Goal: Task Accomplishment & Management: Manage account settings

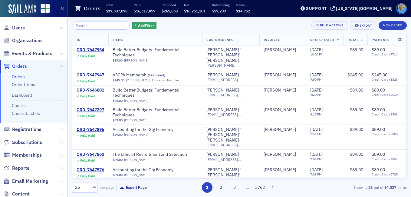
scroll to position [357, 0]
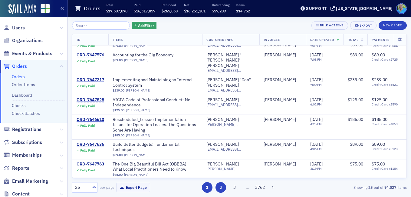
click at [224, 185] on button "2" at bounding box center [220, 187] width 11 height 11
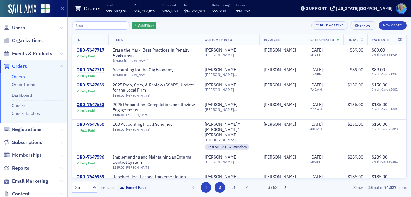
click at [209, 186] on button "1" at bounding box center [206, 187] width 11 height 11
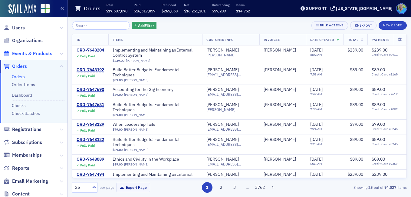
click at [45, 53] on span "Events & Products" at bounding box center [32, 53] width 40 height 7
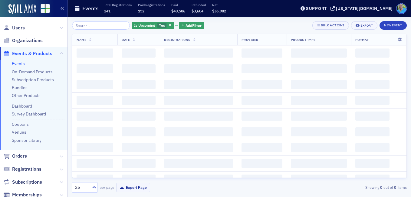
click at [86, 25] on input "search" at bounding box center [101, 25] width 58 height 8
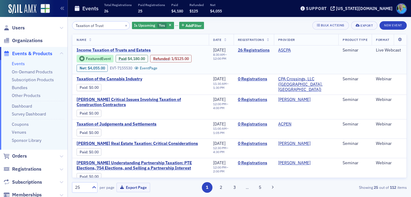
type input "Taxation of Trust"
click at [127, 49] on span "Income Taxation of Trusts and Estates" at bounding box center [128, 49] width 102 height 5
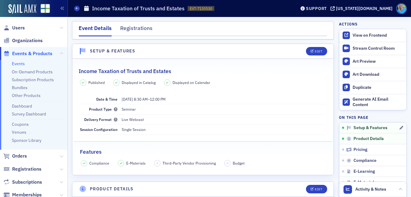
scroll to position [30, 0]
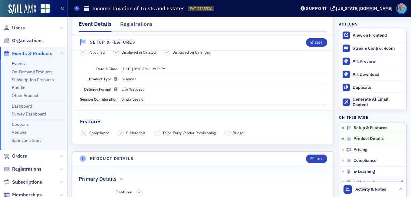
click at [353, 179] on span "E-Materials" at bounding box center [364, 181] width 23 height 5
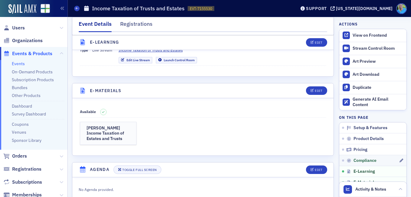
scroll to position [881, 0]
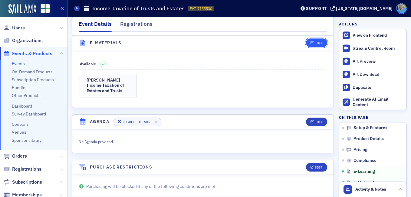
click at [310, 42] on icon "button" at bounding box center [312, 42] width 4 height 3
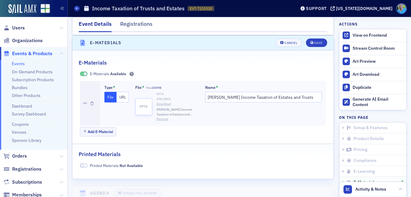
click at [165, 118] on button "Remove" at bounding box center [162, 118] width 12 height 5
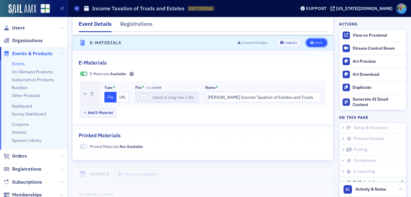
click at [307, 40] on button "Save" at bounding box center [316, 42] width 21 height 8
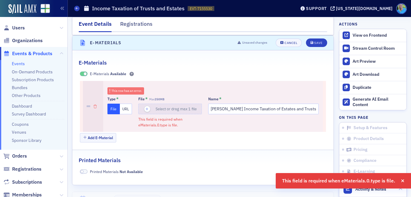
click at [93, 104] on button "button" at bounding box center [94, 106] width 3 height 51
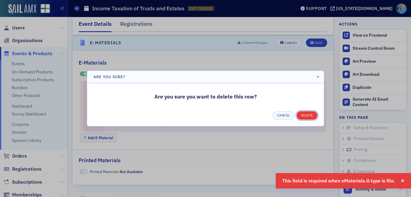
click at [304, 115] on button "Delete" at bounding box center [306, 115] width 21 height 8
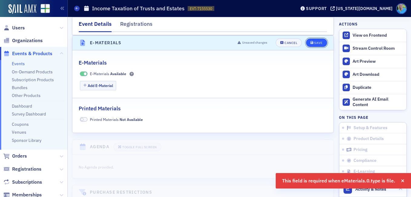
click at [310, 44] on icon "submit" at bounding box center [311, 42] width 3 height 3
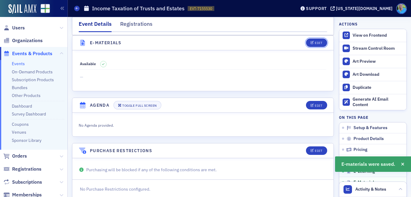
click at [310, 44] on icon "button" at bounding box center [312, 42] width 4 height 3
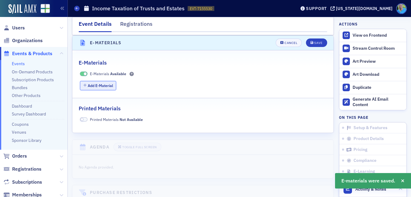
click at [102, 87] on button "Add E-Material" at bounding box center [98, 85] width 37 height 9
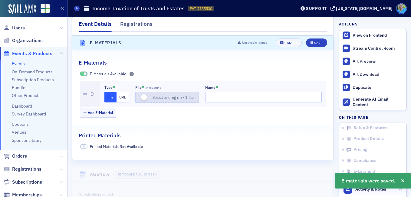
click at [144, 99] on icon "button" at bounding box center [143, 96] width 5 height 5
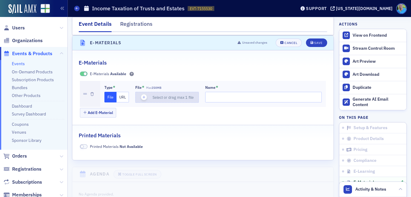
type input "Carnes Income Taxation of Estates and Trusts Final"
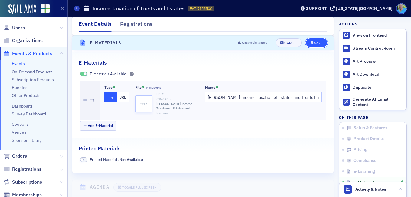
click at [310, 43] on span "Save" at bounding box center [316, 42] width 12 height 3
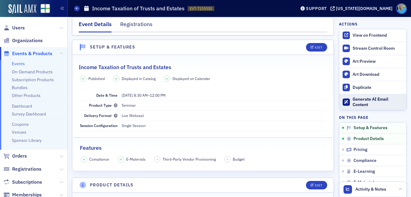
scroll to position [0, 0]
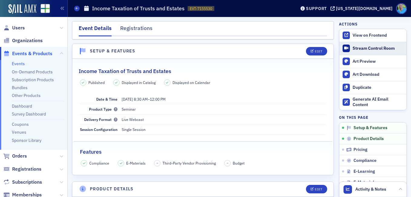
click at [367, 49] on div "Stream Control Room" at bounding box center [377, 48] width 51 height 5
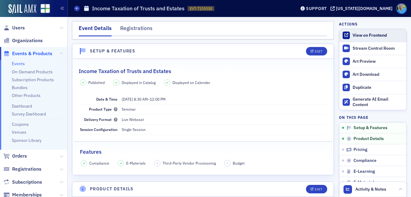
click at [361, 37] on div "View on Frontend" at bounding box center [377, 35] width 51 height 5
click at [22, 155] on span "Orders" at bounding box center [19, 155] width 15 height 7
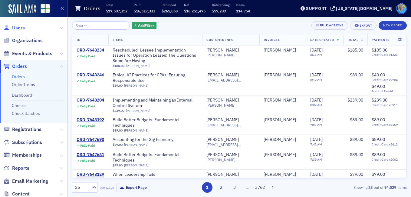
click at [18, 27] on span "Users" at bounding box center [18, 28] width 13 height 7
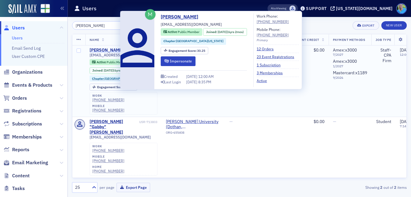
type input "Gabriela Valdez"
click at [105, 51] on div "Gabriela Valdez" at bounding box center [107, 49] width 34 height 5
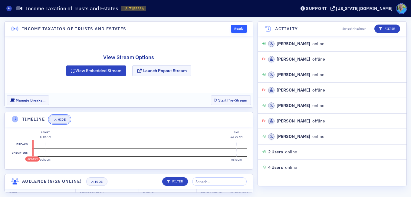
click at [58, 119] on span "Hide" at bounding box center [60, 119] width 12 height 3
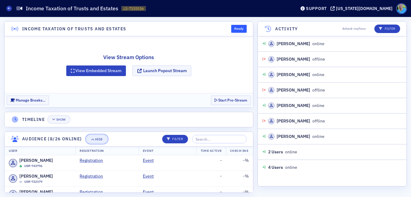
click at [97, 139] on div "Hide" at bounding box center [99, 138] width 8 height 3
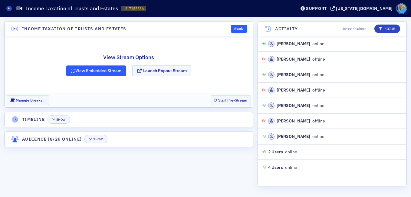
click at [95, 69] on button "View Embedded Stream" at bounding box center [96, 70] width 60 height 11
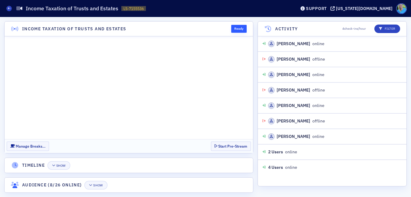
click at [257, 139] on div "Income Taxation of Trusts and Estates Ready Manage Breaks… Start Pre-Stream Tim…" at bounding box center [205, 107] width 411 height 180
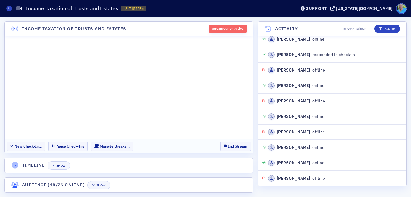
scroll to position [1795, 0]
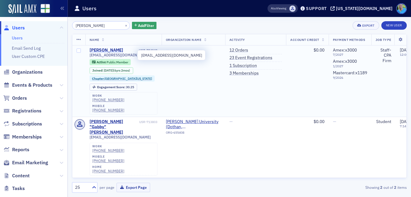
type input "[PERSON_NAME]"
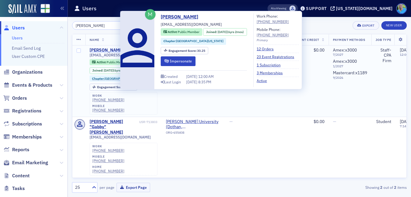
click at [98, 50] on div "Gabriela Valdez" at bounding box center [107, 49] width 34 height 5
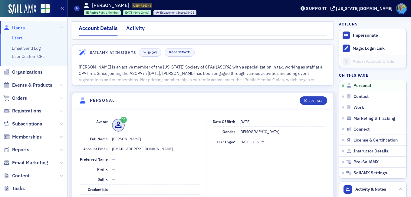
click at [132, 31] on div "Activity" at bounding box center [135, 29] width 18 height 11
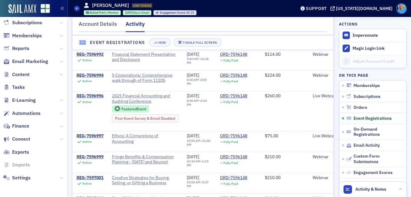
scroll to position [423, 0]
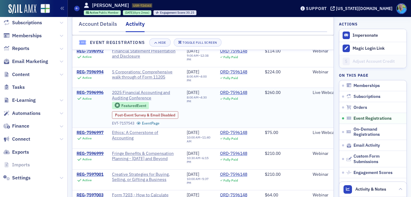
click at [94, 95] on div "REG-7596996" at bounding box center [90, 92] width 27 height 5
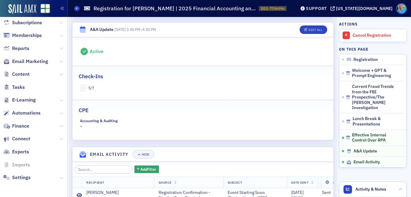
scroll to position [605, 0]
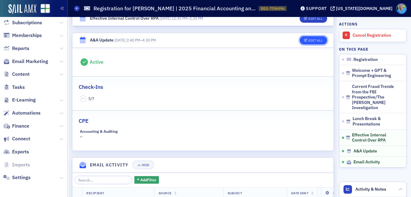
click at [306, 36] on button "Edit All" at bounding box center [312, 40] width 27 height 8
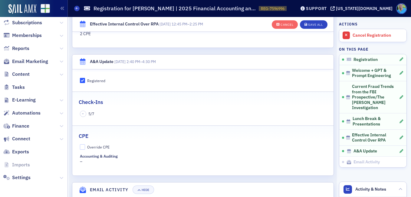
scroll to position [639, 0]
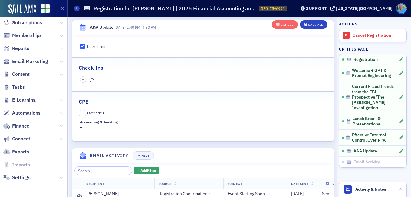
click at [83, 114] on input "Override CPE" at bounding box center [82, 112] width 5 height 5
checkbox input "true"
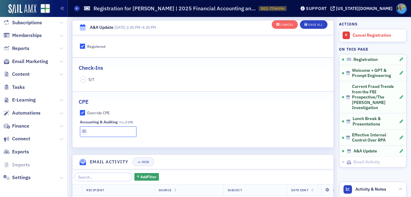
click at [96, 135] on input "text" at bounding box center [108, 131] width 57 height 11
type input "2 CPE"
click at [304, 21] on button "Save All" at bounding box center [313, 24] width 27 height 8
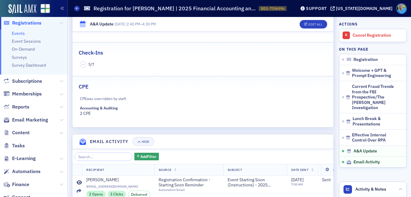
scroll to position [0, 0]
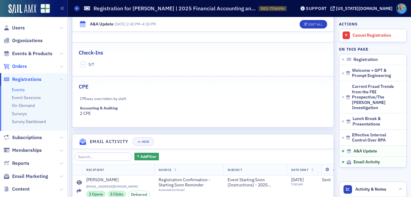
click at [20, 67] on span "Orders" at bounding box center [19, 66] width 15 height 7
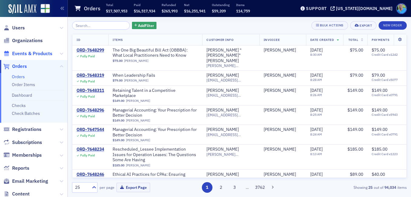
click at [36, 52] on span "Events & Products" at bounding box center [32, 53] width 40 height 7
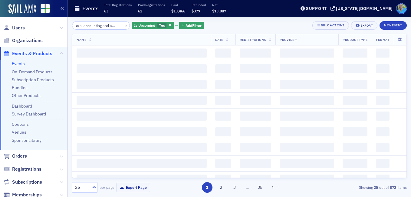
scroll to position [0, 14]
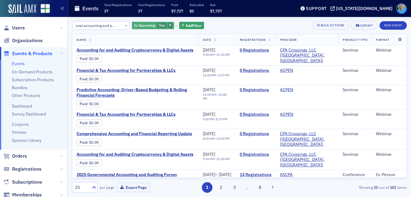
type input "financial accounting and auditing"
click at [169, 24] on icon "button" at bounding box center [170, 25] width 2 height 3
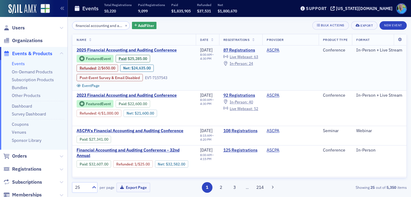
click at [159, 48] on span "2025 Financial Accounting and Auditing Conference" at bounding box center [128, 49] width 102 height 5
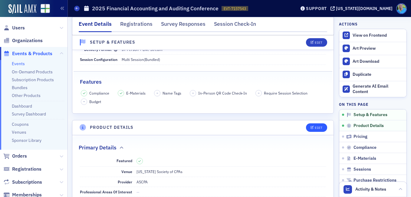
scroll to position [91, 0]
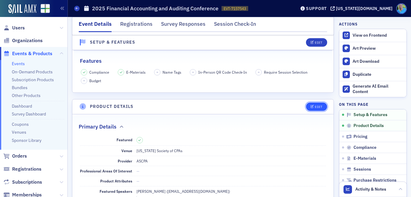
click at [315, 109] on button "Edit" at bounding box center [316, 106] width 21 height 8
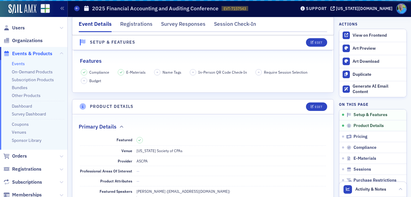
scroll to position [155, 0]
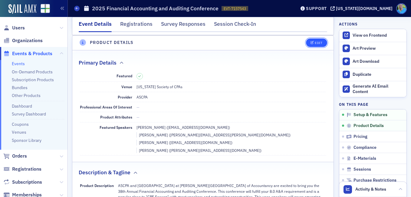
click at [310, 40] on button "Edit" at bounding box center [316, 42] width 21 height 8
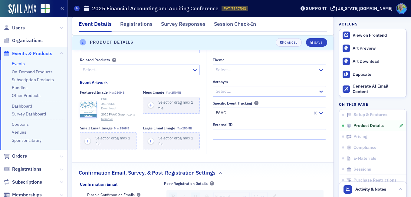
scroll to position [941, 0]
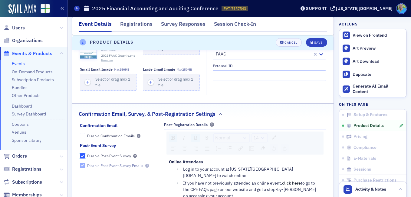
click at [83, 155] on input "Disable Post-Event Survey" at bounding box center [82, 155] width 5 height 5
checkbox input "false"
click at [84, 166] on input "Disable Post-Event Survey Emails" at bounding box center [82, 164] width 5 height 5
checkbox input "true"
click at [314, 43] on div "Save" at bounding box center [318, 42] width 8 height 3
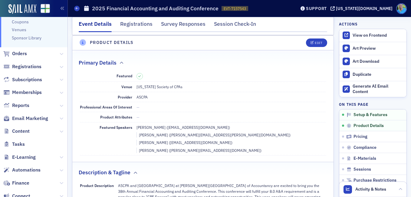
scroll to position [151, 0]
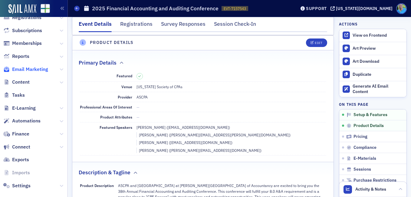
click at [31, 69] on span "Email Marketing" at bounding box center [30, 69] width 36 height 7
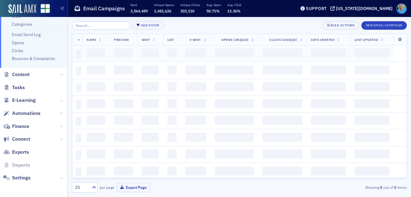
scroll to position [62, 0]
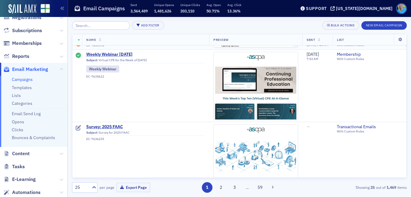
scroll to position [151, 0]
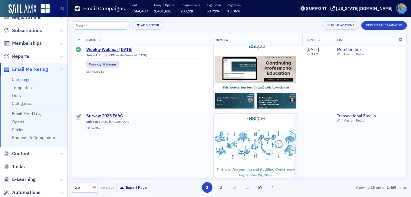
click at [113, 114] on span "Survey: 2025 FAAC" at bounding box center [145, 115] width 119 height 5
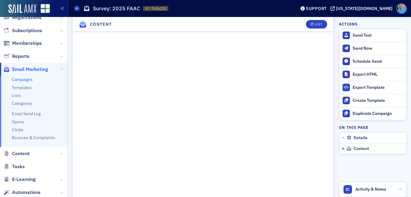
scroll to position [544, 0]
click at [358, 34] on div "Send Test" at bounding box center [377, 35] width 51 height 5
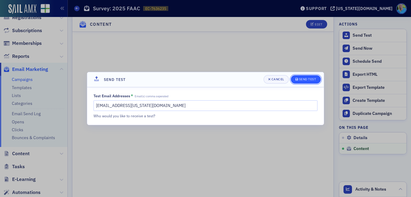
click at [303, 76] on button "Send Test" at bounding box center [306, 79] width 30 height 8
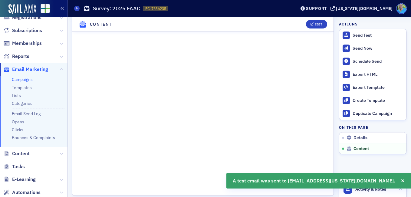
scroll to position [573, 0]
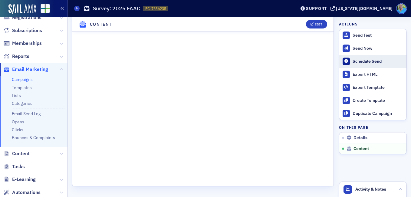
click at [353, 59] on div "Schedule Send" at bounding box center [377, 61] width 51 height 5
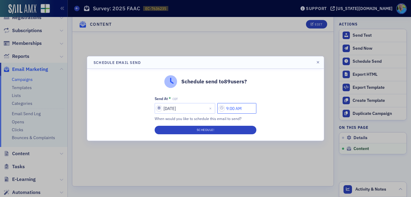
click at [230, 106] on input "9:00 AM" at bounding box center [236, 108] width 39 height 11
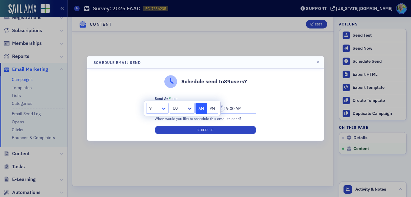
click at [164, 109] on icon at bounding box center [164, 108] width 4 height 2
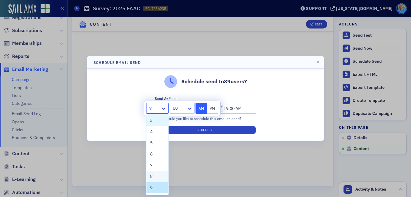
scroll to position [57, 0]
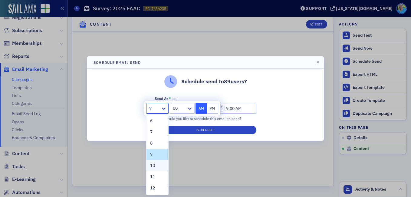
click at [156, 162] on div "10" at bounding box center [157, 165] width 15 height 6
type input "10:00 AM"
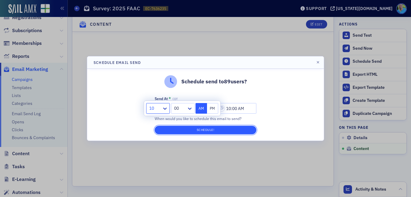
click at [201, 130] on button "Schedule!" at bounding box center [206, 130] width 102 height 8
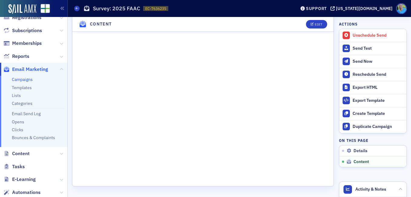
scroll to position [0, 0]
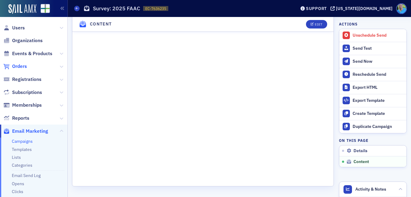
click at [25, 66] on span "Orders" at bounding box center [19, 66] width 15 height 7
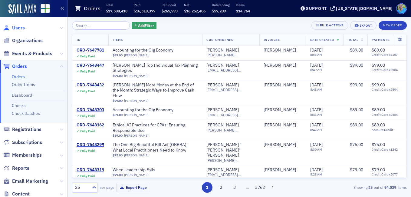
click at [18, 26] on span "Users" at bounding box center [18, 28] width 13 height 7
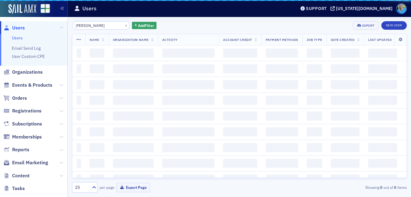
click at [87, 25] on input "[PERSON_NAME]" at bounding box center [101, 25] width 58 height 8
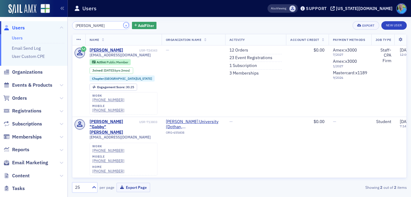
click at [123, 26] on button "×" at bounding box center [125, 24] width 5 height 5
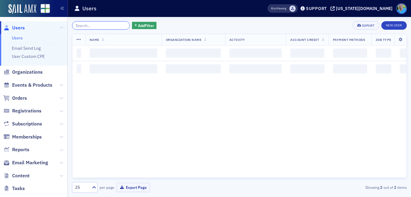
click at [118, 26] on input "search" at bounding box center [101, 25] width 58 height 8
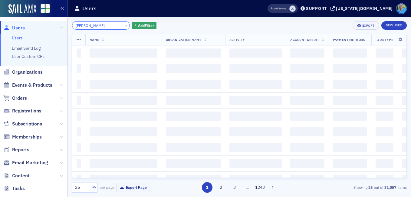
type input "[PERSON_NAME]"
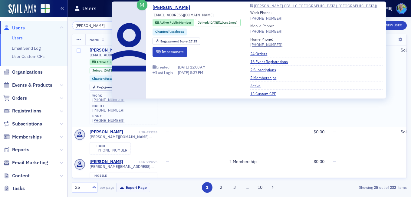
click at [101, 49] on div "[PERSON_NAME]" at bounding box center [107, 49] width 34 height 5
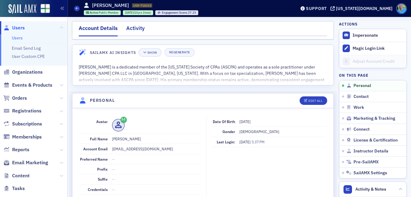
click at [130, 29] on div "Activity" at bounding box center [135, 29] width 18 height 11
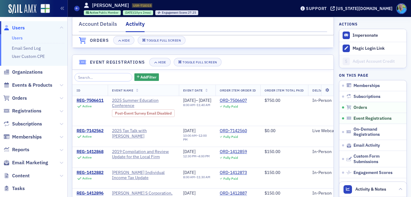
scroll to position [423, 0]
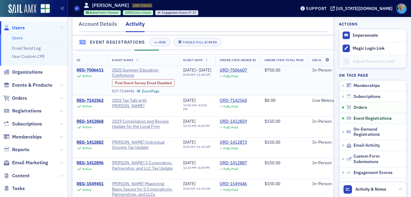
click at [92, 73] on div "REG-7506611" at bounding box center [90, 69] width 27 height 5
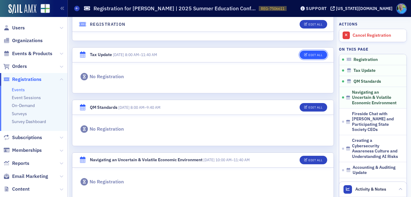
click at [311, 54] on div "Edit All" at bounding box center [315, 54] width 14 height 3
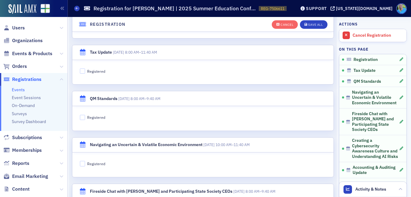
scroll to position [131, 0]
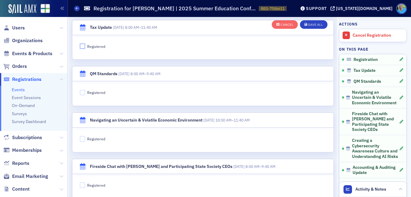
click at [80, 46] on input "Registered" at bounding box center [82, 46] width 5 height 5
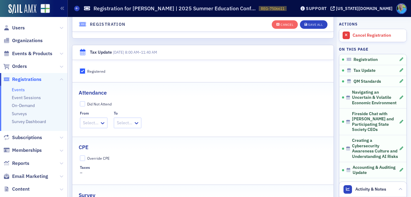
scroll to position [101, 0]
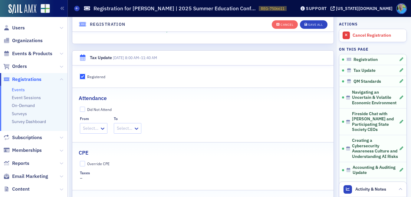
click at [82, 77] on input "Registered" at bounding box center [82, 76] width 5 height 5
click at [84, 75] on input "Registered" at bounding box center [82, 76] width 5 height 5
checkbox input "false"
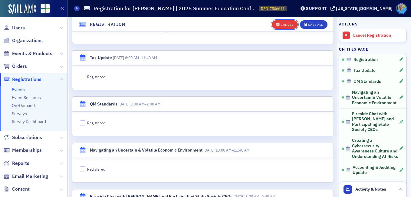
click at [286, 24] on div "Cancel" at bounding box center [286, 24] width 13 height 3
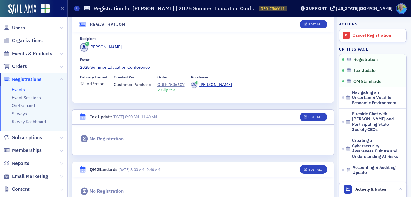
scroll to position [27, 0]
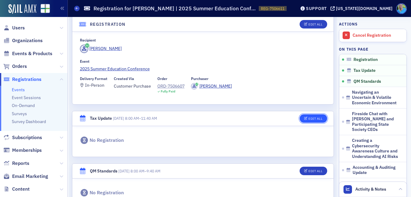
click at [311, 117] on div "Edit All" at bounding box center [315, 118] width 14 height 3
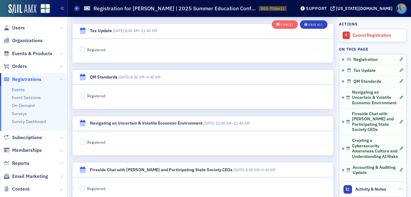
scroll to position [131, 0]
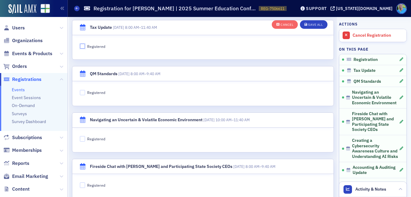
click at [83, 47] on input "Registered" at bounding box center [82, 46] width 5 height 5
checkbox input "true"
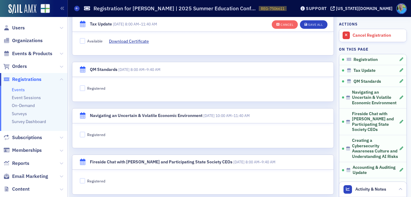
scroll to position [312, 0]
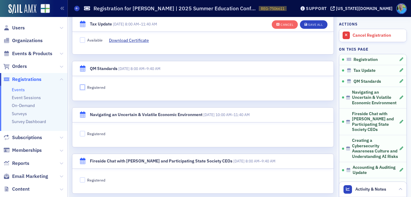
click at [84, 86] on input "Registered" at bounding box center [82, 86] width 5 height 5
checkbox input "true"
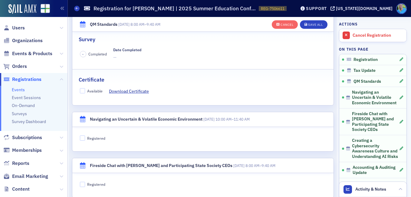
scroll to position [494, 0]
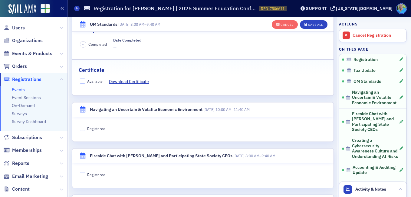
click at [83, 131] on fieldset "Registered" at bounding box center [202, 126] width 261 height 14
click at [83, 130] on input "Registered" at bounding box center [82, 128] width 5 height 5
checkbox input "true"
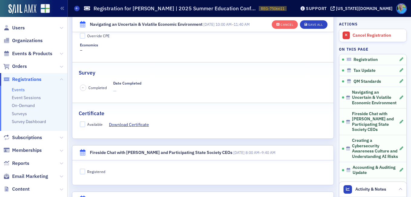
scroll to position [736, 0]
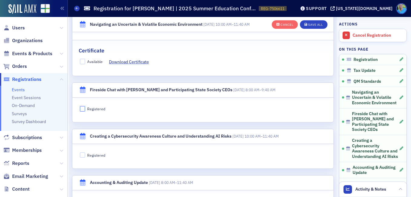
click at [81, 108] on input "Registered" at bounding box center [82, 108] width 5 height 5
checkbox input "true"
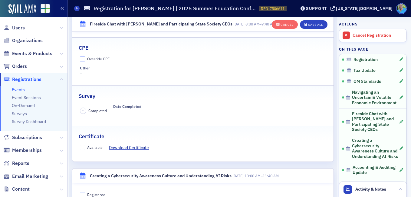
scroll to position [948, 0]
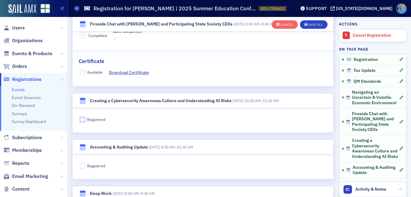
click at [84, 117] on input "Registered" at bounding box center [82, 119] width 5 height 5
checkbox input "true"
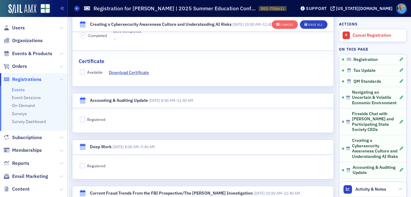
scroll to position [1190, 0]
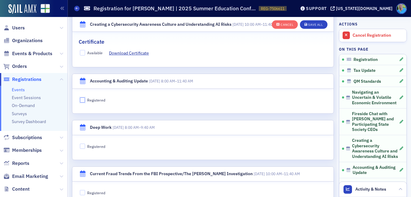
click at [82, 100] on input "Registered" at bounding box center [82, 99] width 5 height 5
checkbox input "true"
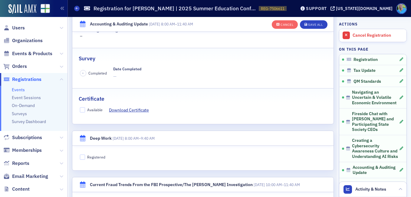
scroll to position [1371, 0]
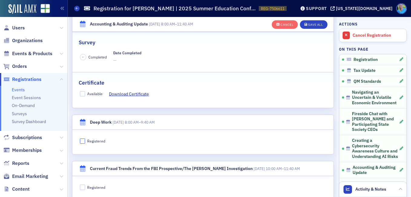
click at [83, 141] on input "Registered" at bounding box center [82, 140] width 5 height 5
checkbox input "true"
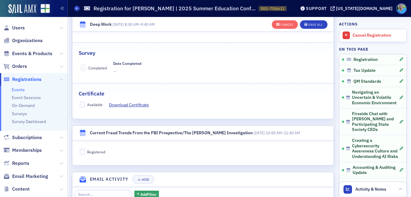
scroll to position [1613, 0]
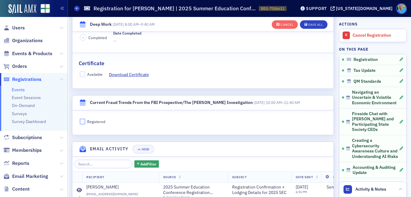
click at [85, 121] on input "Registered" at bounding box center [82, 121] width 5 height 5
checkbox input "true"
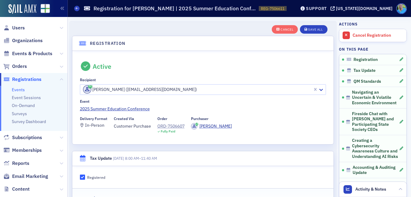
scroll to position [0, 0]
click at [311, 30] on div "Save All" at bounding box center [315, 29] width 15 height 3
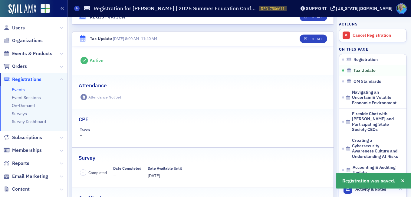
scroll to position [121, 0]
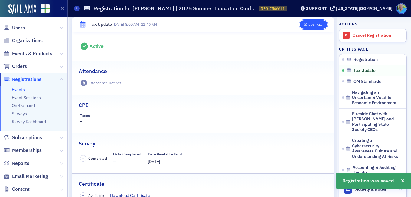
click at [308, 25] on div "Edit All" at bounding box center [315, 24] width 14 height 3
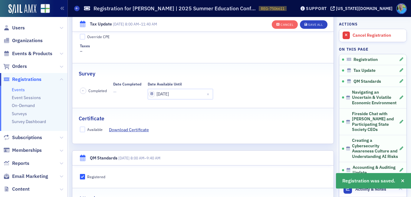
scroll to position [252, 0]
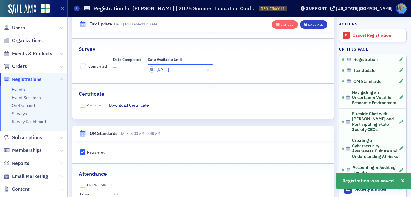
click at [172, 68] on input "07/30/2025" at bounding box center [180, 69] width 65 height 11
select select "6"
select select "2025"
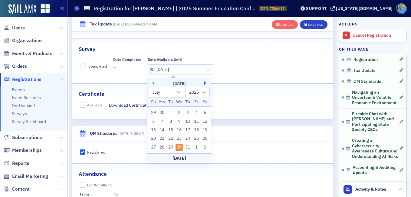
click at [204, 83] on button "Next Month" at bounding box center [206, 83] width 4 height 4
click at [152, 83] on button "Previous Month" at bounding box center [152, 83] width 4 height 4
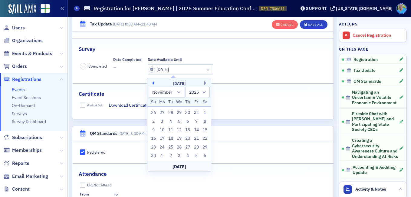
select select "9"
click at [196, 119] on div "10" at bounding box center [196, 121] width 7 height 7
type input "10/10/2025"
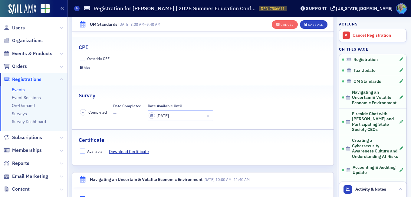
scroll to position [433, 0]
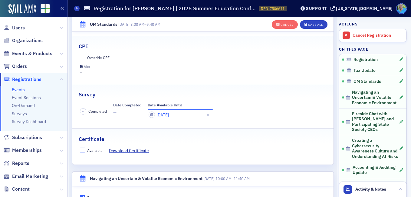
click at [161, 114] on input "07/31/2025" at bounding box center [180, 114] width 65 height 11
select select "6"
select select "2025"
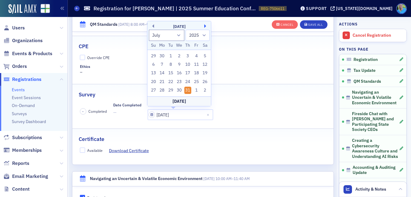
click at [205, 26] on button "Next Month" at bounding box center [206, 26] width 4 height 4
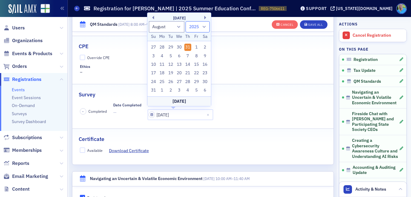
click at [205, 26] on select "1900 1901 1902 1903 1904 1905 1906 1907 1908 1909 1910 1911 1912 1913 1914 1915…" at bounding box center [197, 26] width 24 height 11
click at [205, 18] on button "Next Month" at bounding box center [206, 18] width 4 height 4
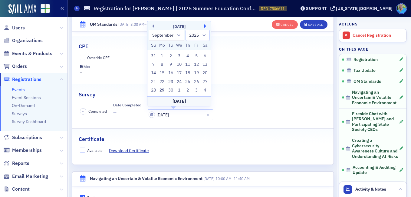
click at [205, 25] on button "Next Month" at bounding box center [206, 26] width 4 height 4
select select "9"
click at [197, 64] on div "10" at bounding box center [196, 64] width 7 height 7
type input "10/10/2025"
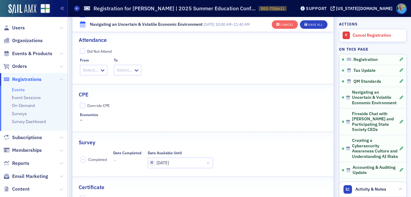
scroll to position [706, 0]
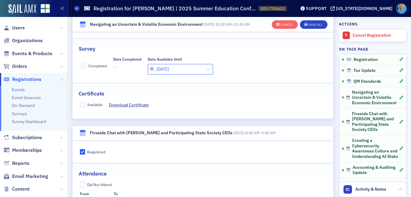
select select "6"
select select "2025"
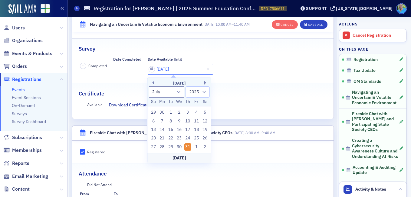
click at [186, 71] on input "07/31/2025" at bounding box center [180, 69] width 65 height 11
click at [204, 83] on button "Next Month" at bounding box center [206, 83] width 4 height 4
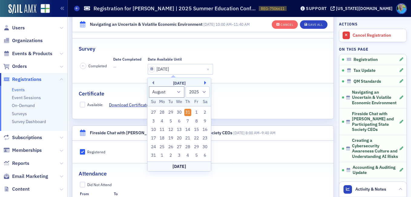
click at [204, 83] on button "Next Month" at bounding box center [206, 83] width 4 height 4
select select "9"
click at [196, 121] on div "10" at bounding box center [196, 120] width 7 height 7
type input "10/10/2025"
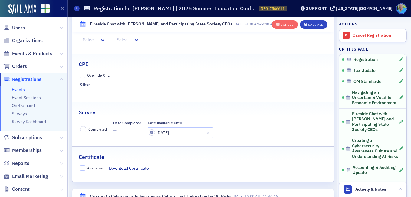
scroll to position [887, 0]
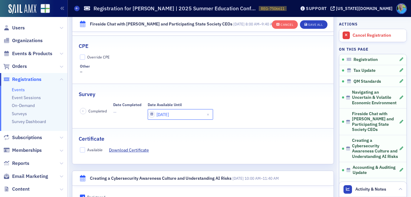
click at [161, 112] on input "08/01/2025" at bounding box center [180, 114] width 65 height 11
select select "7"
select select "2025"
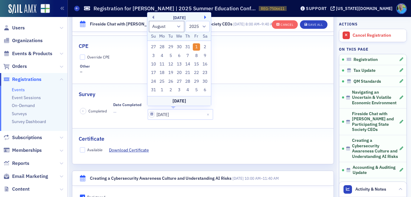
click at [205, 16] on button "Next Month" at bounding box center [206, 17] width 4 height 4
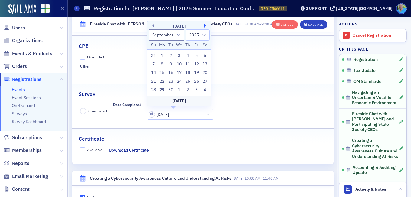
click at [205, 25] on button "Next Month" at bounding box center [206, 26] width 4 height 4
select select "9"
click at [195, 64] on div "10" at bounding box center [196, 63] width 7 height 7
type input "10/10/2025"
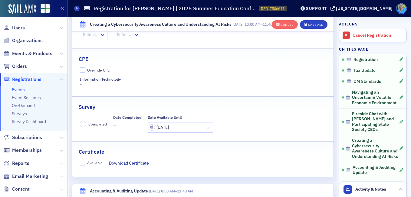
scroll to position [1129, 0]
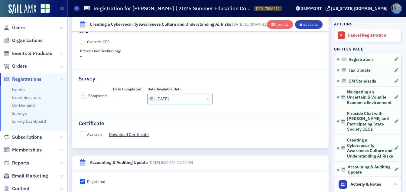
click at [184, 97] on input "08/01/2025" at bounding box center [180, 99] width 65 height 11
select select "7"
select select "2025"
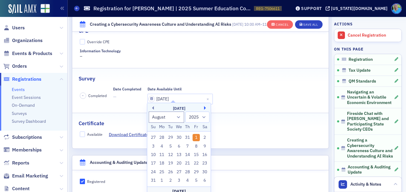
click at [205, 110] on button "Next Month" at bounding box center [206, 108] width 4 height 4
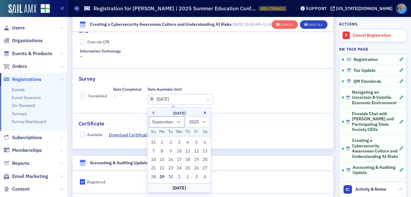
click at [205, 113] on button "Next Month" at bounding box center [206, 113] width 4 height 4
select select "9"
click at [197, 150] on div "10" at bounding box center [196, 150] width 7 height 7
type input "10/10/2025"
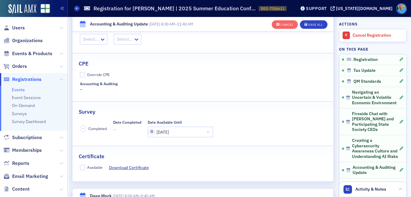
scroll to position [1341, 0]
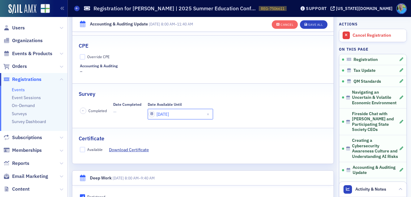
click at [185, 109] on input "08/04/2025" at bounding box center [180, 114] width 65 height 11
select select "7"
select select "2025"
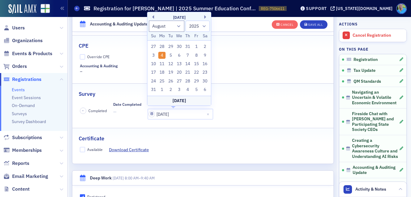
click at [205, 16] on button "Next Month" at bounding box center [206, 17] width 4 height 4
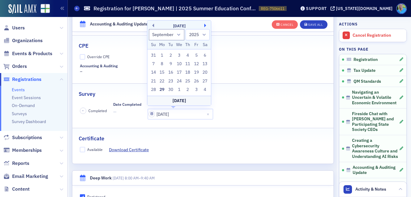
click at [205, 27] on button "Next Month" at bounding box center [206, 26] width 4 height 4
select select "9"
click at [196, 63] on div "10" at bounding box center [196, 63] width 7 height 7
type input "10/10/2025"
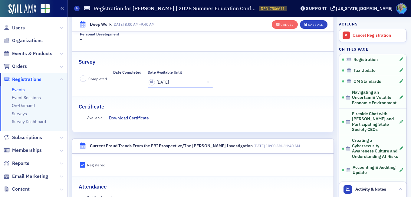
scroll to position [1613, 0]
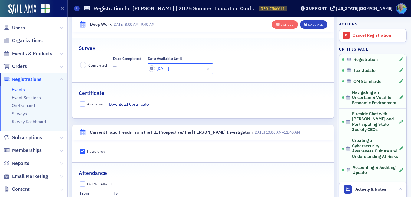
click at [181, 69] on input "08/05/2025" at bounding box center [180, 68] width 65 height 11
select select "7"
select select "2025"
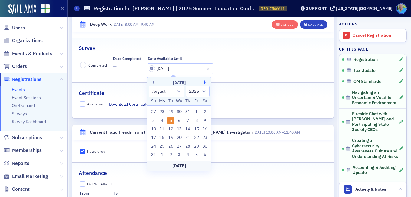
click at [206, 81] on button "Next Month" at bounding box center [206, 82] width 4 height 4
select select "9"
click at [197, 118] on div "10" at bounding box center [196, 120] width 7 height 7
type input "10/10/2025"
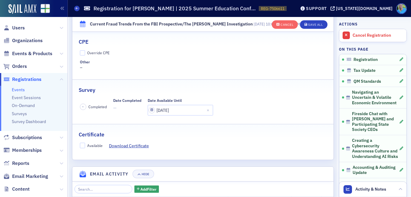
scroll to position [1825, 0]
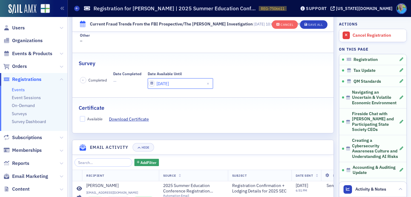
select select "7"
select select "2025"
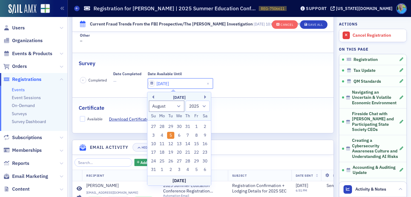
click at [182, 83] on input "08/05/2025" at bounding box center [180, 83] width 65 height 11
click at [205, 95] on button "Next Month" at bounding box center [206, 97] width 4 height 4
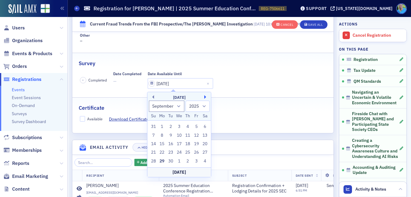
click at [205, 96] on button "Next Month" at bounding box center [206, 97] width 4 height 4
select select "9"
click at [197, 134] on div "10" at bounding box center [196, 135] width 7 height 7
type input "10/10/2025"
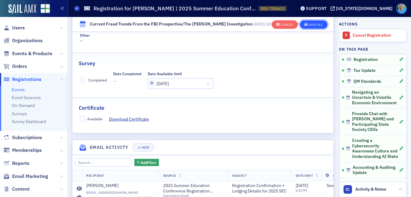
click at [309, 24] on div "Save All" at bounding box center [315, 24] width 15 height 3
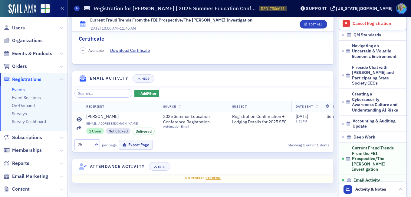
scroll to position [1661, 0]
click at [15, 65] on span "Orders" at bounding box center [19, 66] width 15 height 7
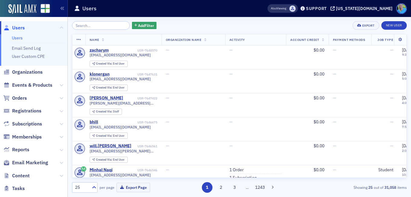
scroll to position [91, 0]
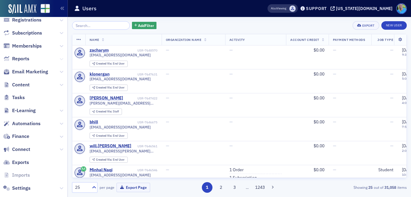
click at [60, 59] on icon at bounding box center [62, 59] width 4 height 4
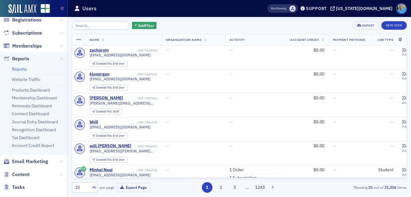
click at [17, 67] on link "Reports" at bounding box center [19, 68] width 15 height 5
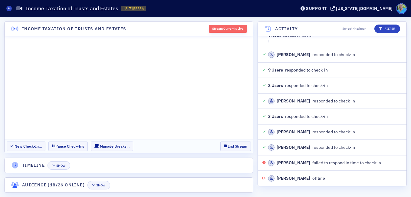
scroll to position [2135, 0]
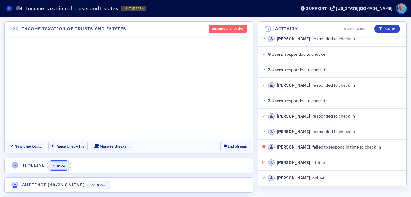
click at [59, 165] on div "Show" at bounding box center [60, 165] width 9 height 3
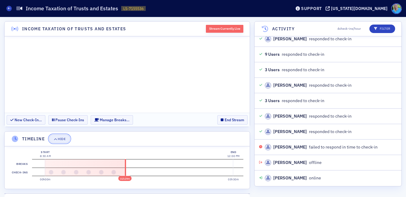
click at [63, 139] on div "Hide" at bounding box center [62, 138] width 8 height 3
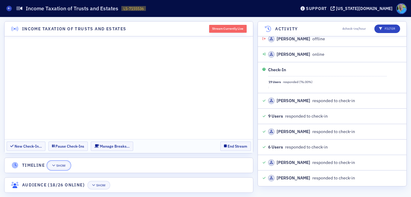
scroll to position [2274, 0]
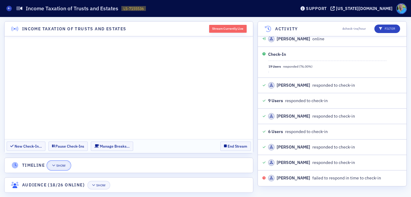
click at [60, 164] on div "Show" at bounding box center [60, 165] width 9 height 3
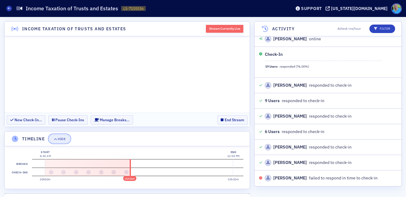
click at [63, 139] on div "Hide" at bounding box center [62, 138] width 8 height 3
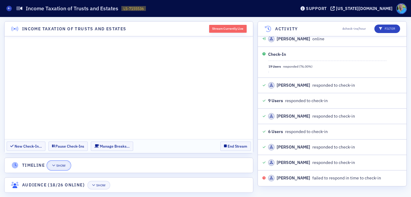
click at [57, 163] on button "Show" at bounding box center [58, 165] width 23 height 8
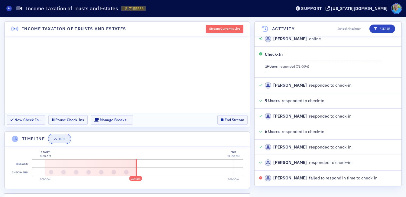
click at [63, 137] on div "Hide" at bounding box center [62, 138] width 8 height 3
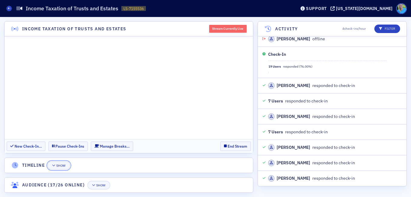
scroll to position [2460, 0]
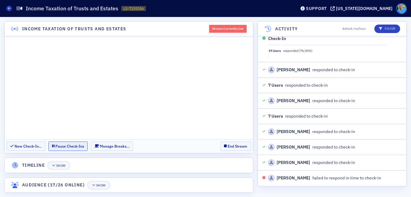
click at [72, 145] on button "Pause Check-Ins" at bounding box center [67, 145] width 39 height 9
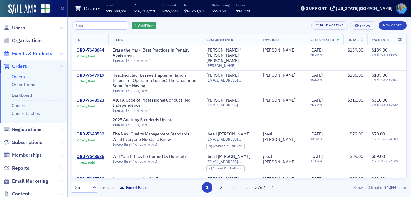
click at [30, 54] on span "Events & Products" at bounding box center [32, 53] width 40 height 7
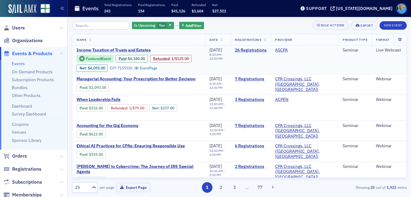
click at [107, 47] on span "Income Taxation of Trusts and Estates" at bounding box center [128, 49] width 102 height 5
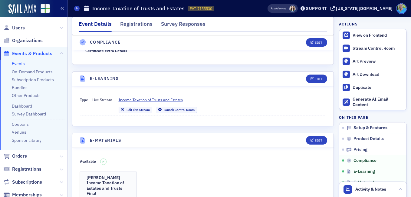
scroll to position [817, 0]
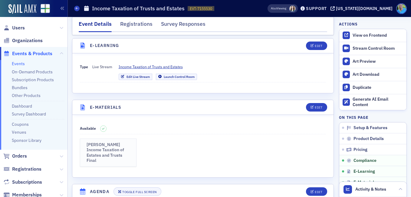
click at [117, 146] on h3 "[PERSON_NAME] Income Taxation of Estates and Trusts Final" at bounding box center [109, 152] width 44 height 21
click at [109, 150] on h3 "[PERSON_NAME] Income Taxation of Estates and Trusts Final" at bounding box center [109, 152] width 44 height 21
click at [311, 103] on header "E-Materials Edit" at bounding box center [202, 107] width 261 height 15
click at [317, 109] on div "Edit" at bounding box center [319, 107] width 8 height 3
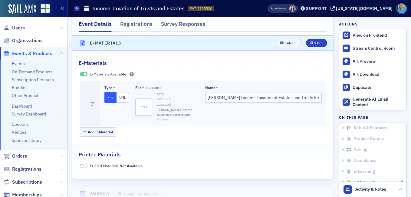
scroll to position [881, 0]
click at [162, 101] on link "Download" at bounding box center [177, 103] width 42 height 5
click at [284, 43] on div "Cancel" at bounding box center [290, 42] width 13 height 3
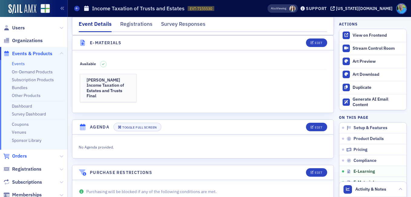
click at [24, 155] on span "Orders" at bounding box center [19, 155] width 15 height 7
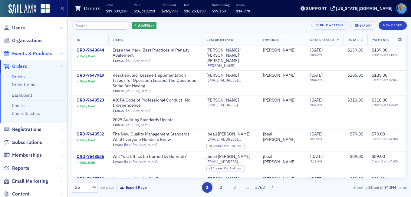
click at [31, 55] on span "Events & Products" at bounding box center [32, 53] width 40 height 7
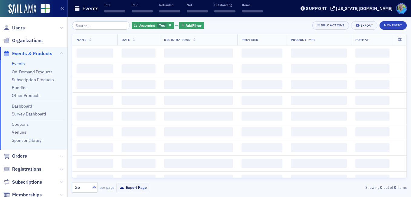
click at [96, 26] on input "search" at bounding box center [101, 25] width 58 height 8
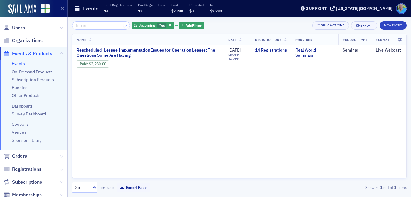
type input "Lessee"
click at [123, 26] on button "×" at bounding box center [125, 24] width 5 height 5
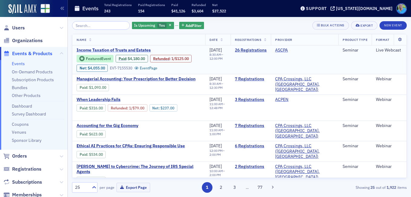
click at [144, 50] on span "Income Taxation of Trusts and Estates" at bounding box center [128, 49] width 102 height 5
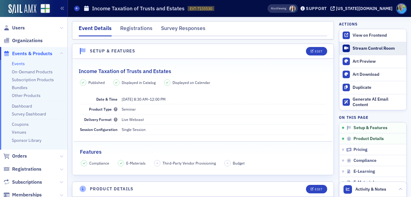
click at [354, 48] on div "Stream Control Room" at bounding box center [377, 48] width 51 height 5
click at [15, 157] on span "Orders" at bounding box center [19, 155] width 15 height 7
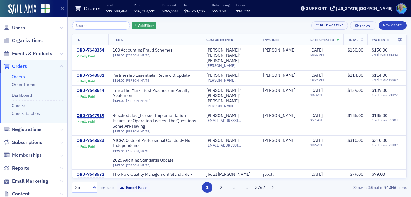
drag, startPoint x: 44, startPoint y: 52, endPoint x: 46, endPoint y: 50, distance: 3.4
click at [44, 52] on span "Events & Products" at bounding box center [32, 53] width 40 height 7
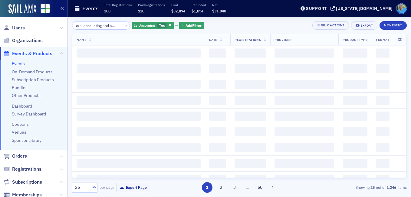
scroll to position [0, 14]
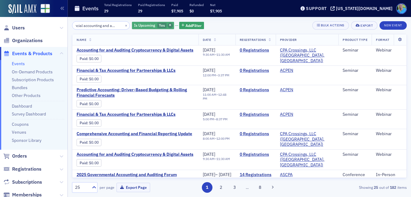
type input "financial accounting and auditing"
click at [168, 25] on span "button" at bounding box center [170, 25] width 5 height 5
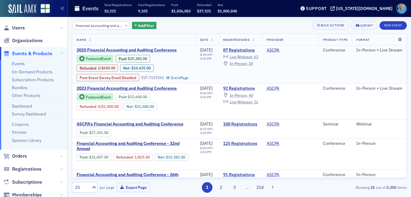
click at [116, 49] on span "2025 Financial Accounting and Auditing Conference" at bounding box center [128, 49] width 102 height 5
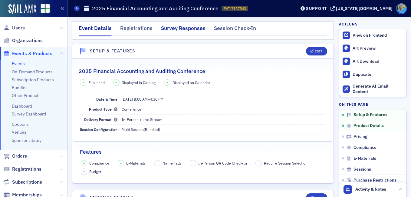
click at [178, 26] on div "Survey Responses" at bounding box center [183, 29] width 44 height 11
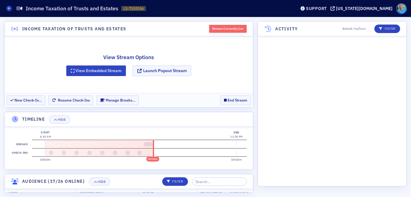
scroll to position [654, 0]
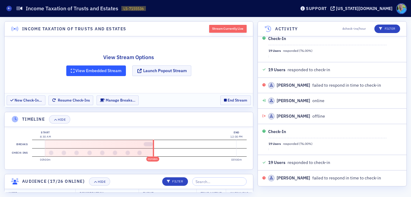
click at [93, 72] on button "View Embedded Stream" at bounding box center [96, 70] width 60 height 11
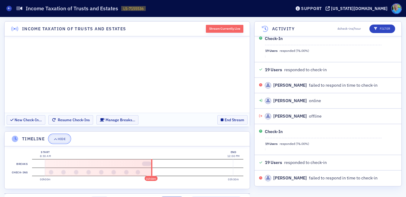
click at [63, 135] on button "Hide" at bounding box center [59, 138] width 21 height 8
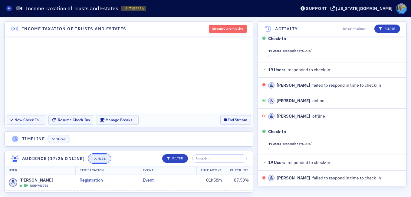
click at [99, 160] on div "Hide" at bounding box center [102, 158] width 8 height 3
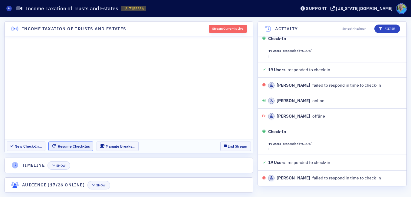
click at [63, 146] on button "Resume Check-Ins" at bounding box center [70, 145] width 45 height 9
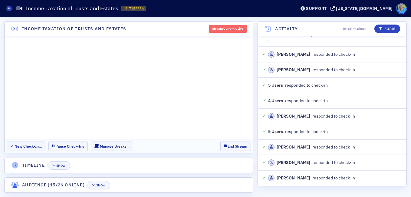
scroll to position [1597, 0]
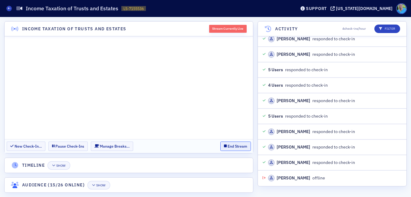
click at [235, 145] on button "End Stream" at bounding box center [235, 145] width 31 height 9
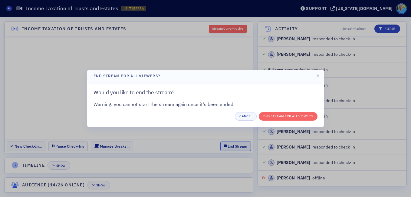
scroll to position [1613, 0]
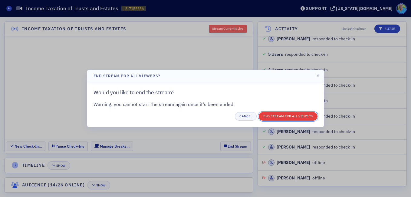
click at [276, 117] on button "End Stream for all Viewers" at bounding box center [288, 116] width 59 height 8
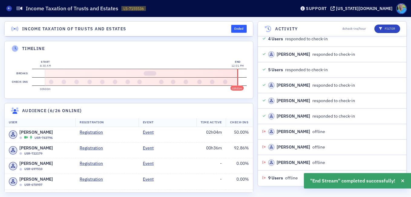
scroll to position [1659, 0]
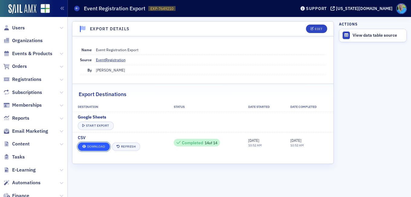
click at [98, 148] on link "Download" at bounding box center [94, 146] width 32 height 8
click at [18, 64] on span "Orders" at bounding box center [19, 66] width 15 height 7
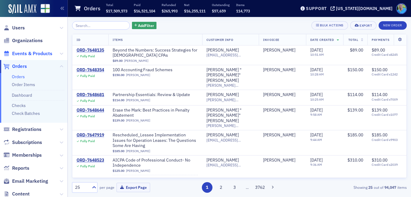
click at [25, 54] on span "Events & Products" at bounding box center [32, 53] width 40 height 7
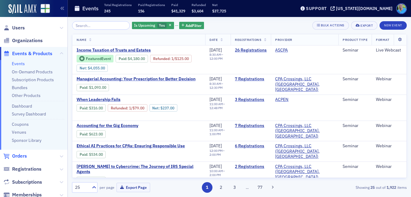
click at [21, 153] on span "Orders" at bounding box center [19, 155] width 15 height 7
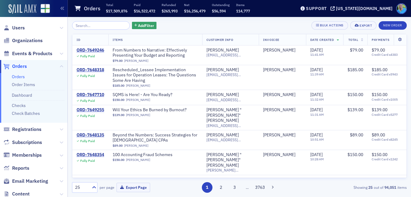
click at [17, 13] on img at bounding box center [22, 9] width 28 height 10
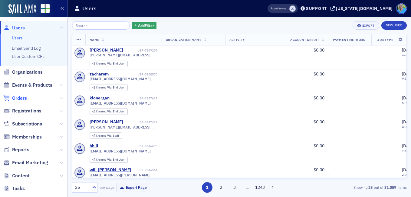
click at [22, 100] on span "Orders" at bounding box center [19, 98] width 15 height 7
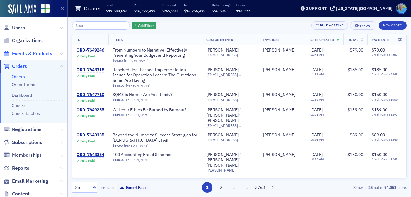
click at [23, 53] on span "Events & Products" at bounding box center [32, 53] width 40 height 7
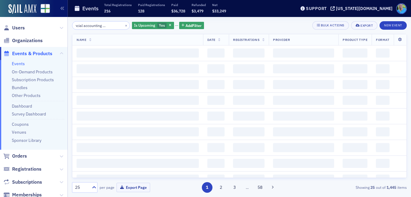
scroll to position [0, 24]
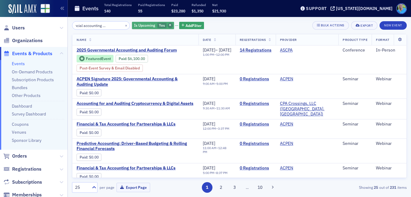
type input "2025 financial accounting and auditing"
click at [169, 25] on icon "button" at bounding box center [170, 25] width 2 height 3
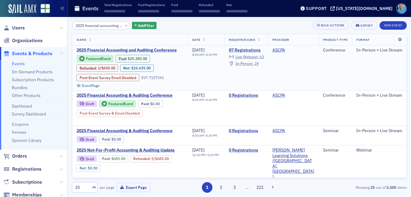
click at [152, 48] on span "2025 Financial Accounting and Auditing Conference" at bounding box center [128, 49] width 102 height 5
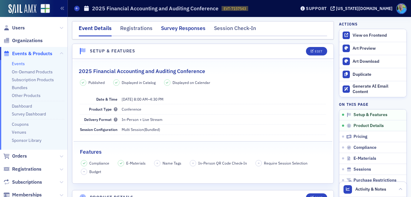
click at [177, 35] on div "Survey Responses" at bounding box center [183, 29] width 44 height 11
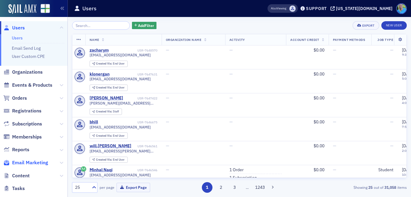
scroll to position [101, 0]
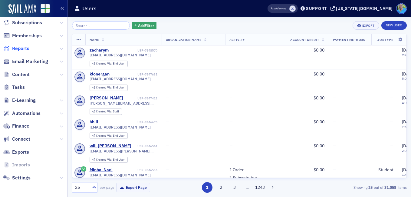
click at [26, 50] on span "Reports" at bounding box center [20, 48] width 17 height 7
